Goal: Find specific page/section: Find specific page/section

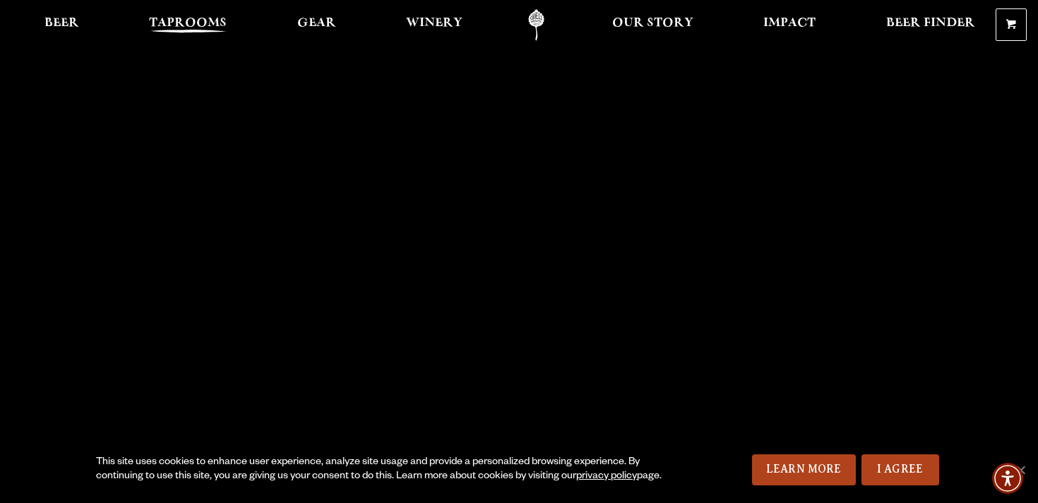
click at [187, 20] on span "Taprooms" at bounding box center [188, 23] width 78 height 11
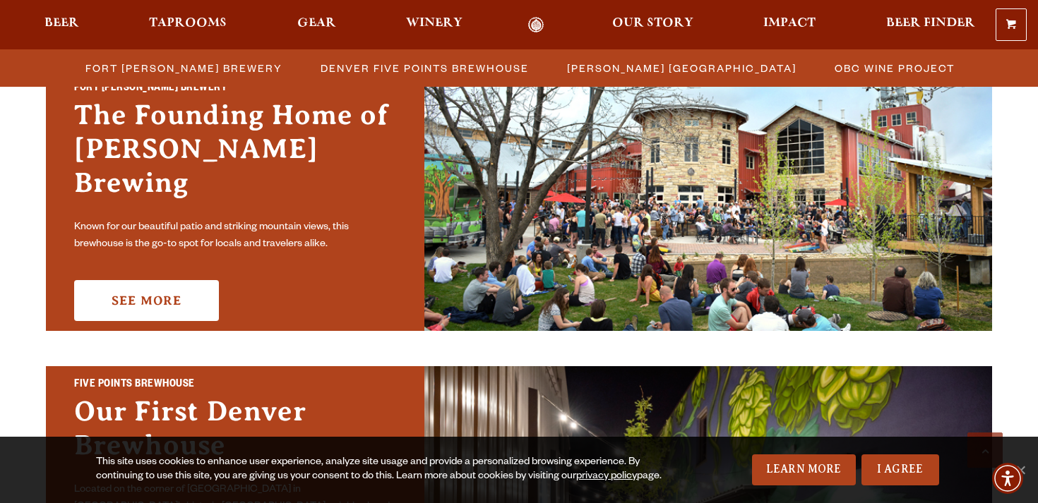
scroll to position [460, 0]
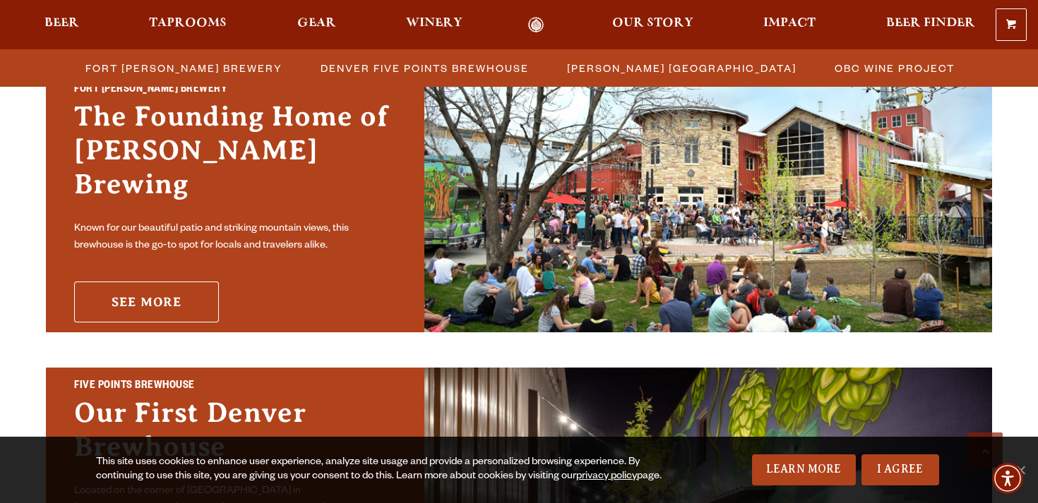
click at [195, 302] on link "See More" at bounding box center [146, 302] width 145 height 41
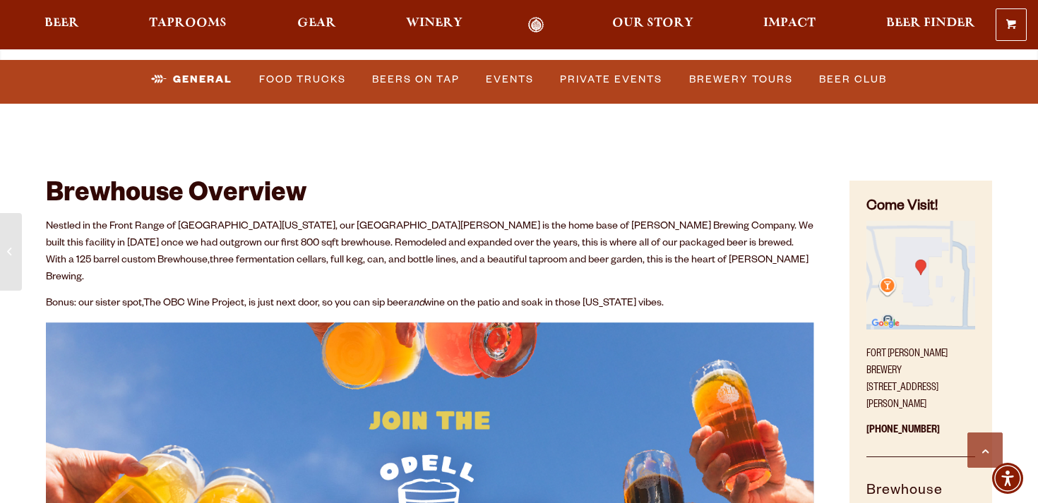
scroll to position [543, 0]
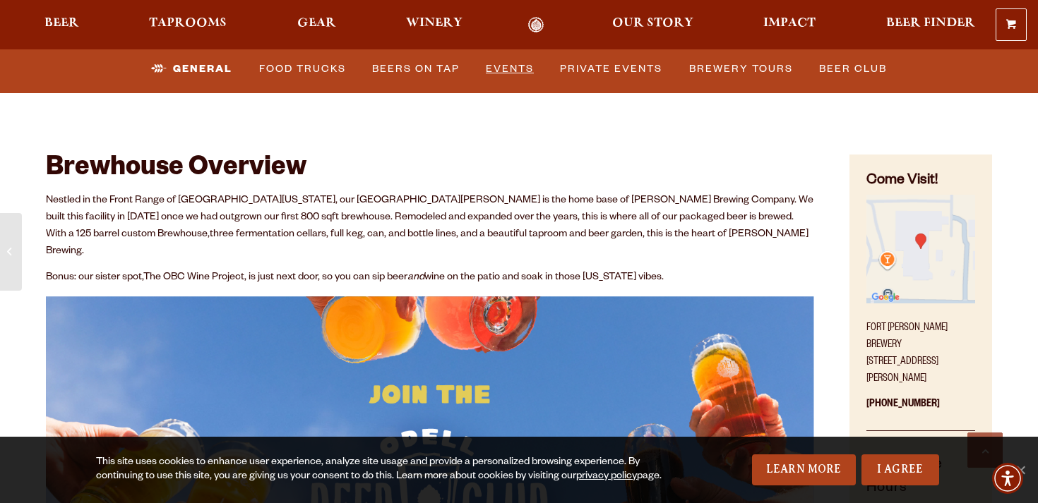
click at [496, 64] on link "Events" at bounding box center [509, 69] width 59 height 32
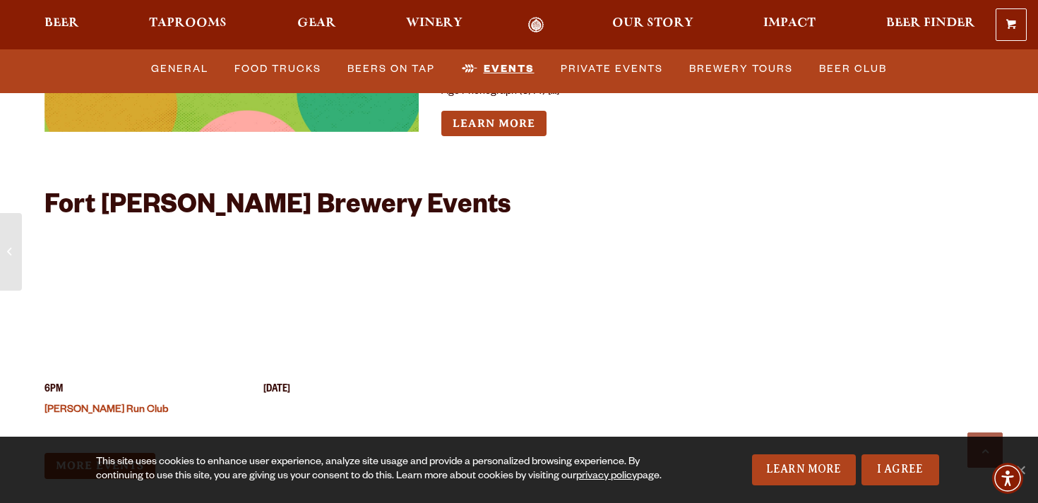
scroll to position [5331, 0]
